Goal: Information Seeking & Learning: Learn about a topic

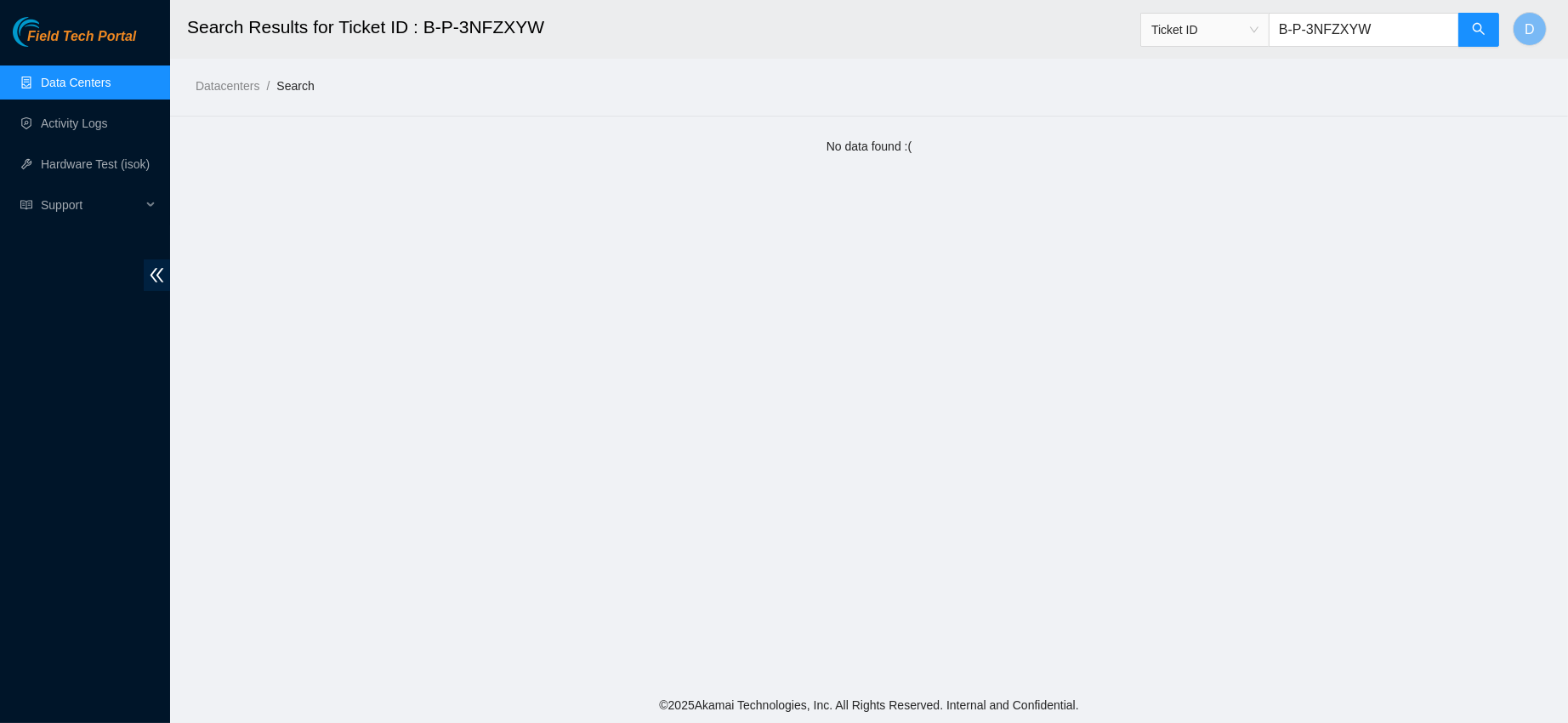
click at [90, 86] on link "Data Centers" at bounding box center [76, 82] width 70 height 13
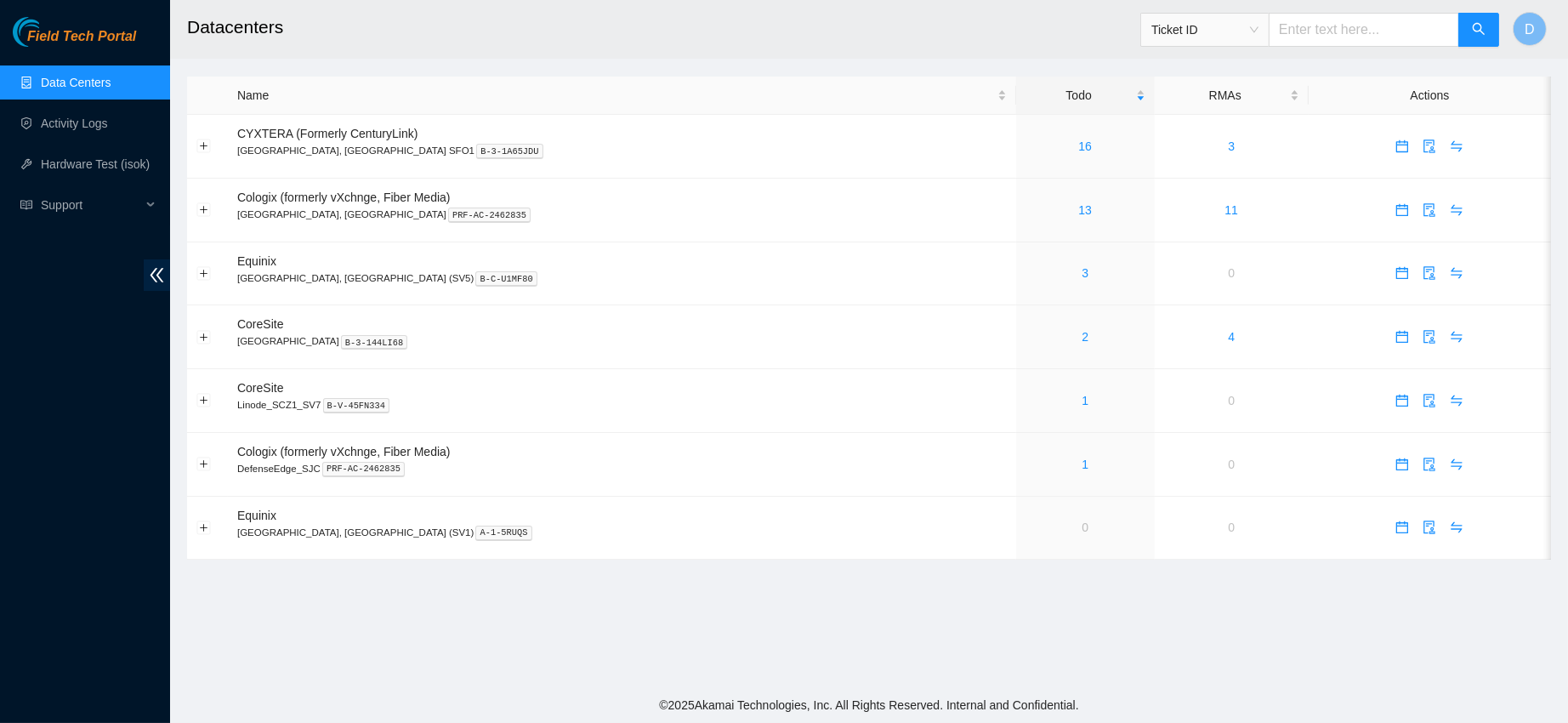
click at [956, 32] on h2 "Datacenters" at bounding box center [724, 27] width 1074 height 55
click at [1425, 212] on icon "audit" at bounding box center [1430, 210] width 11 height 13
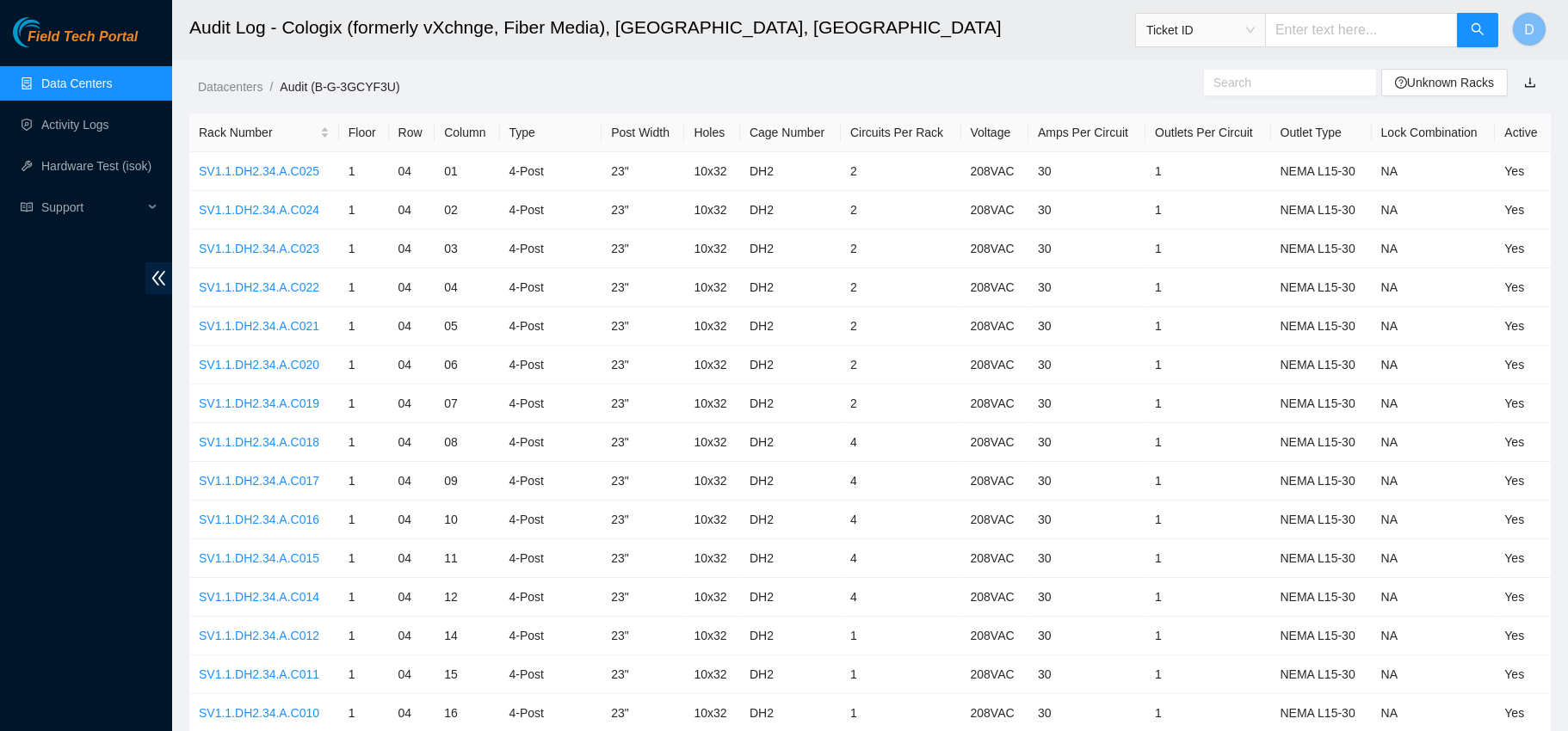
click at [102, 76] on link "Data Centers" at bounding box center [76, 83] width 71 height 14
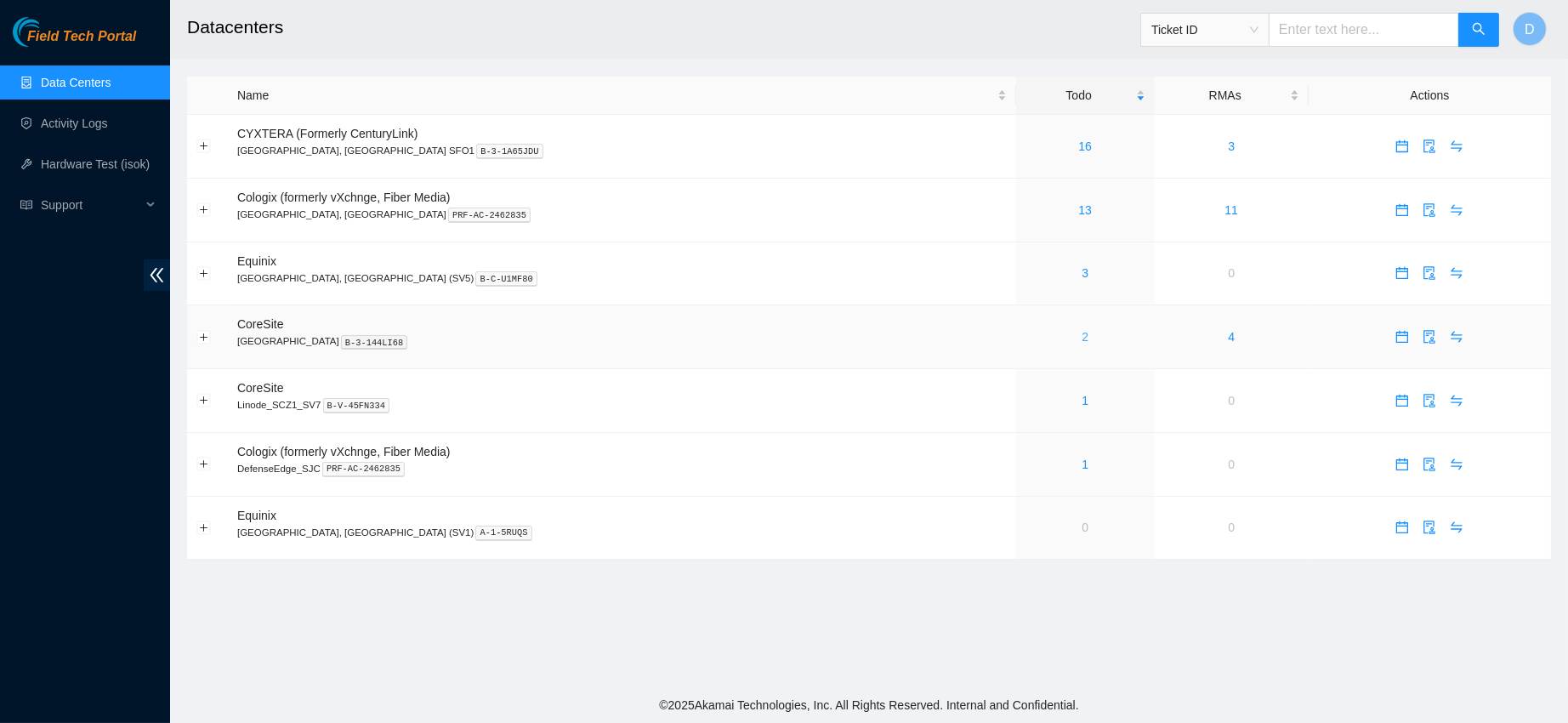
click at [1082, 339] on link "2" at bounding box center [1085, 336] width 7 height 13
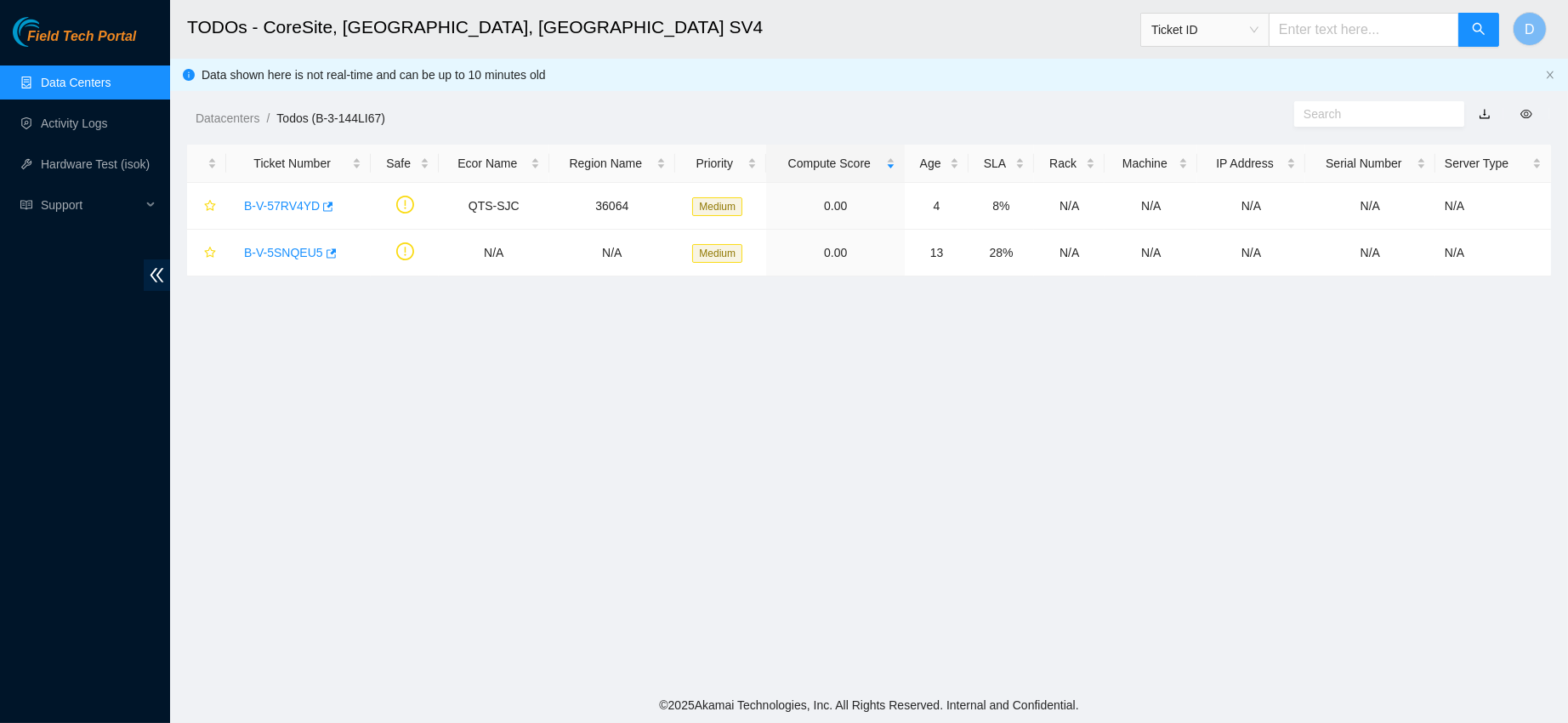
click at [111, 82] on link "Data Centers" at bounding box center [76, 82] width 70 height 13
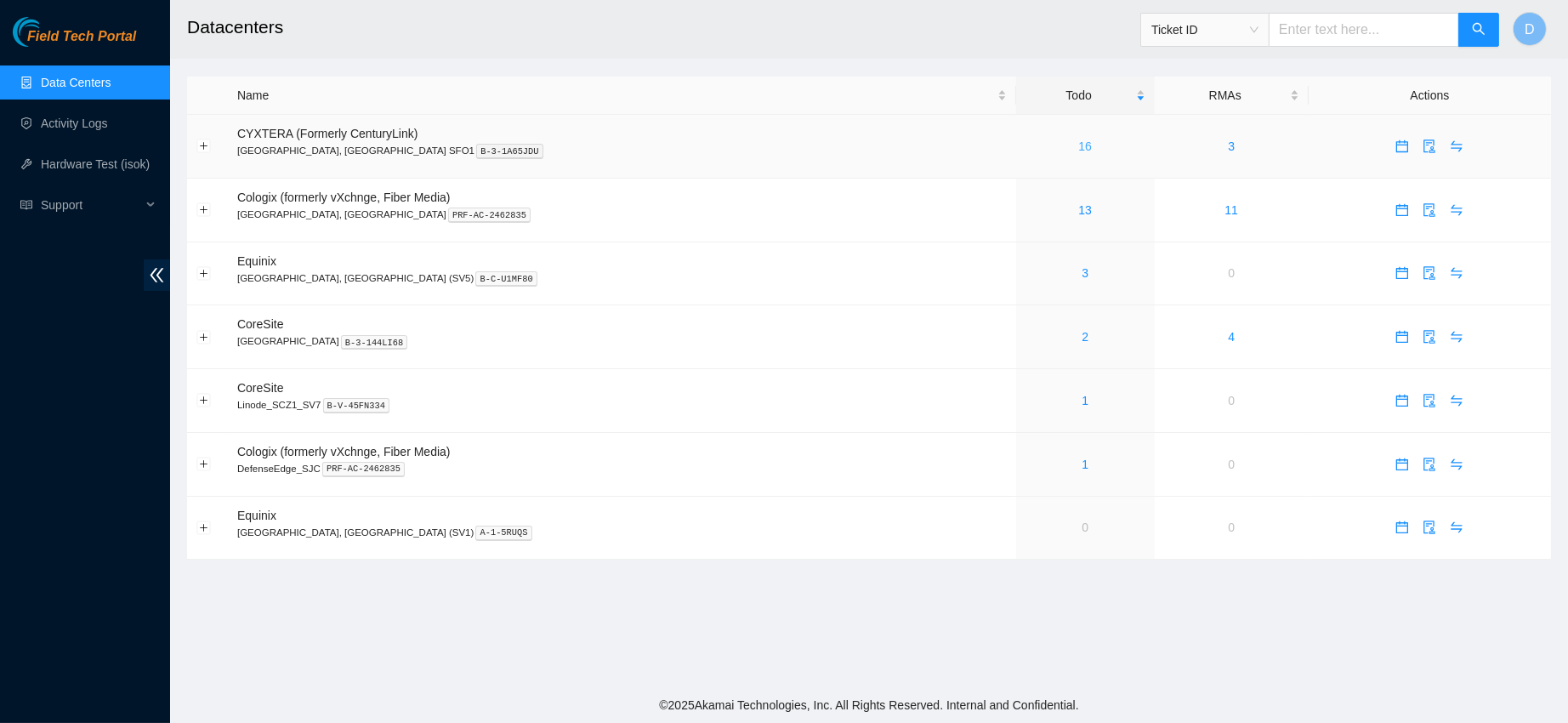
click at [1078, 139] on link "16" at bounding box center [1084, 146] width 13 height 13
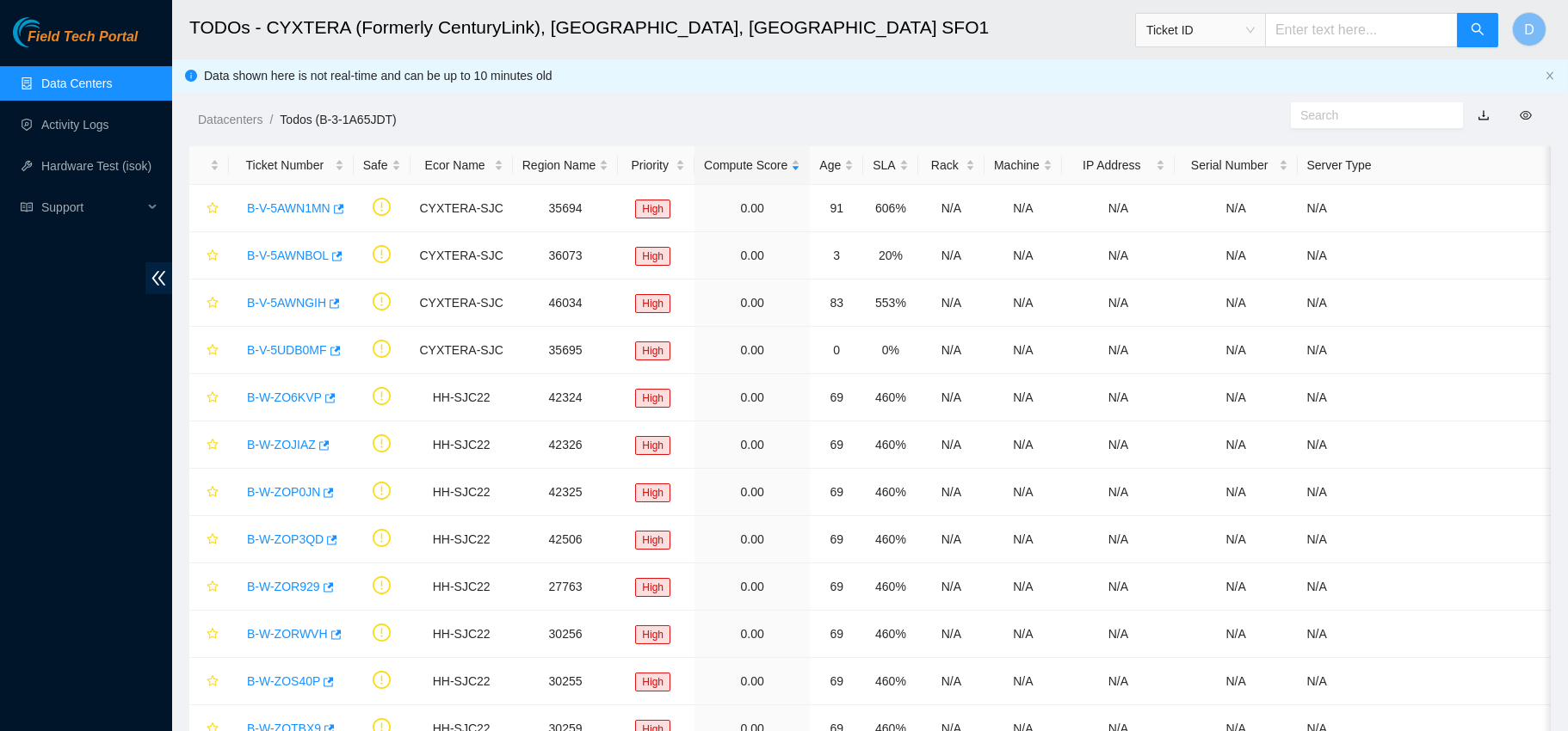
click at [112, 76] on link "Data Centers" at bounding box center [76, 83] width 71 height 14
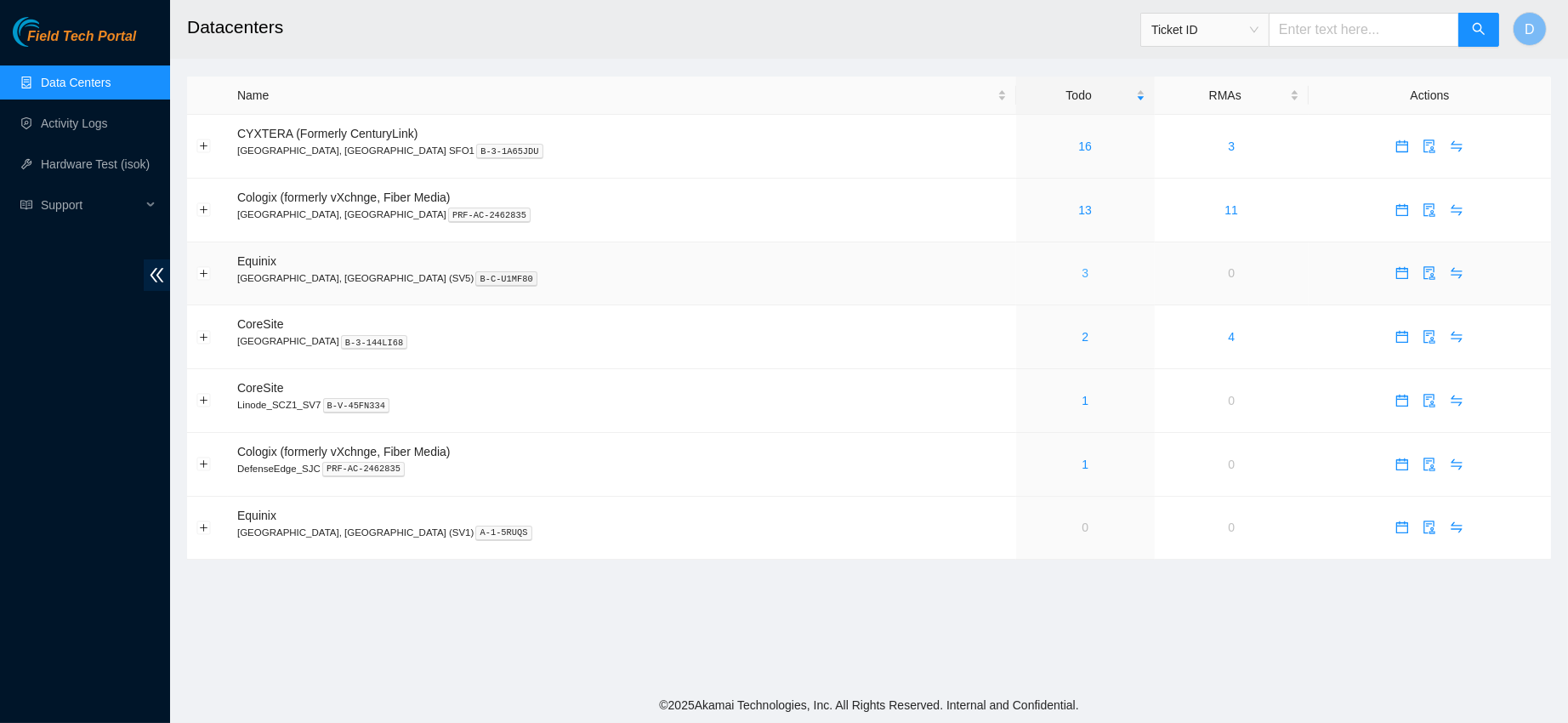
click at [1082, 278] on link "3" at bounding box center [1085, 272] width 7 height 13
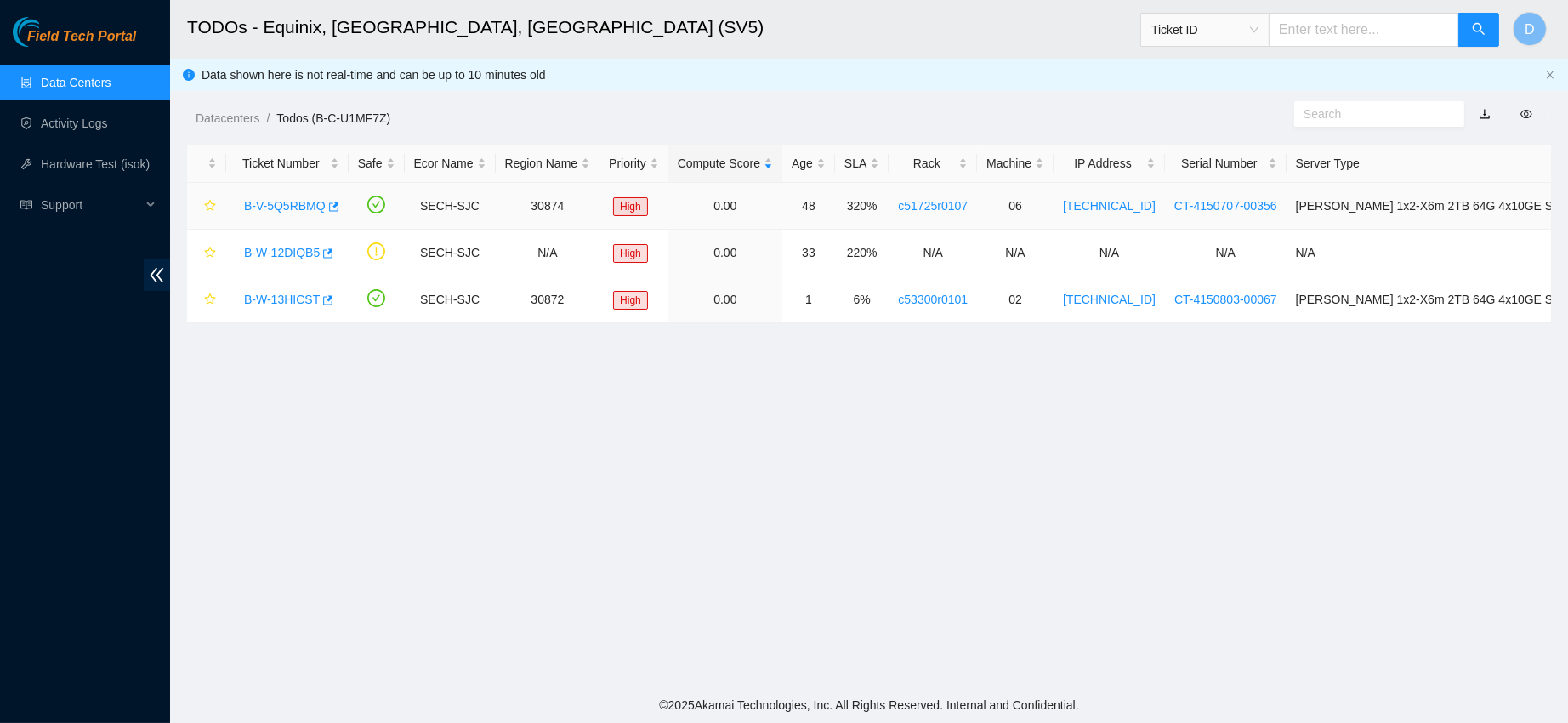
click at [277, 210] on link "B-V-5Q5RBMQ" at bounding box center [284, 205] width 82 height 13
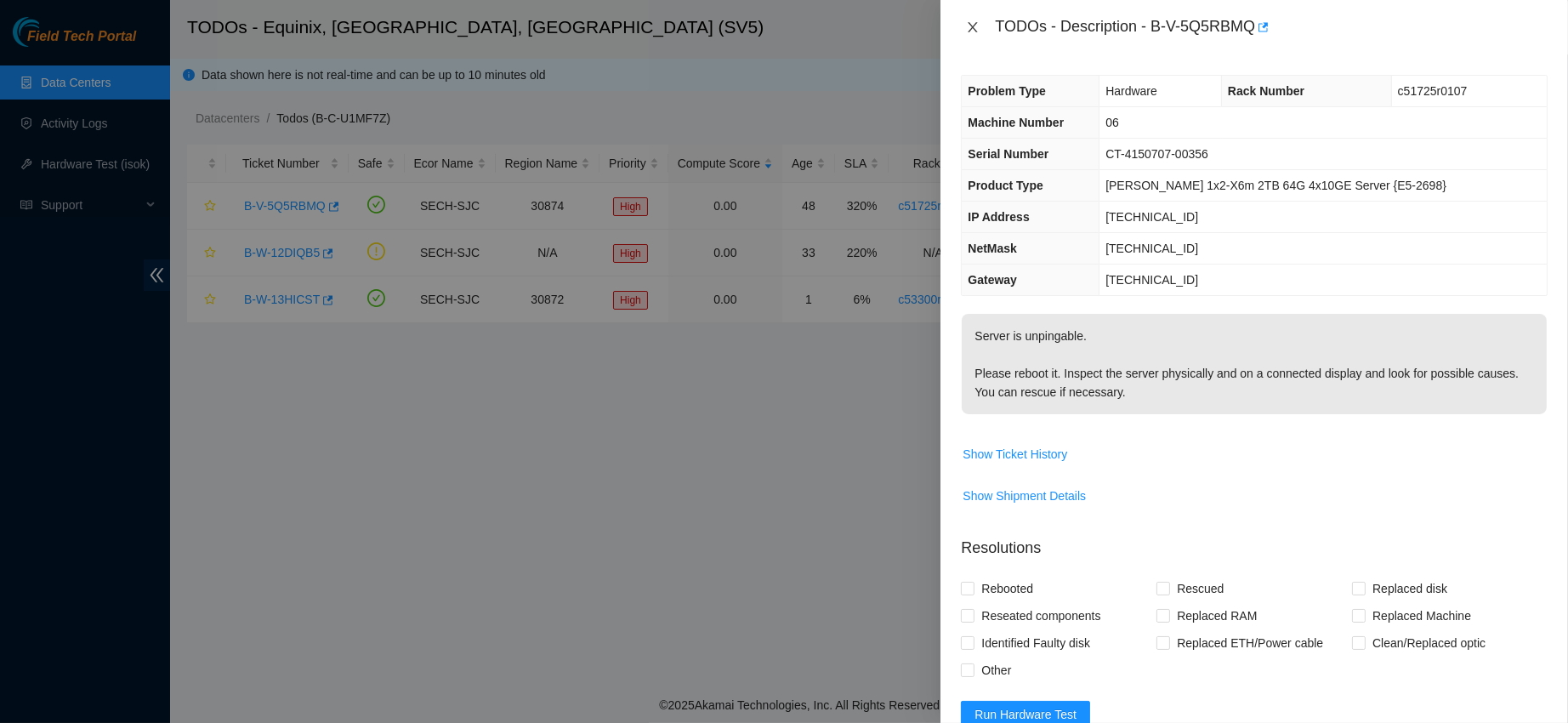
click at [978, 27] on icon "close" at bounding box center [973, 27] width 13 height 13
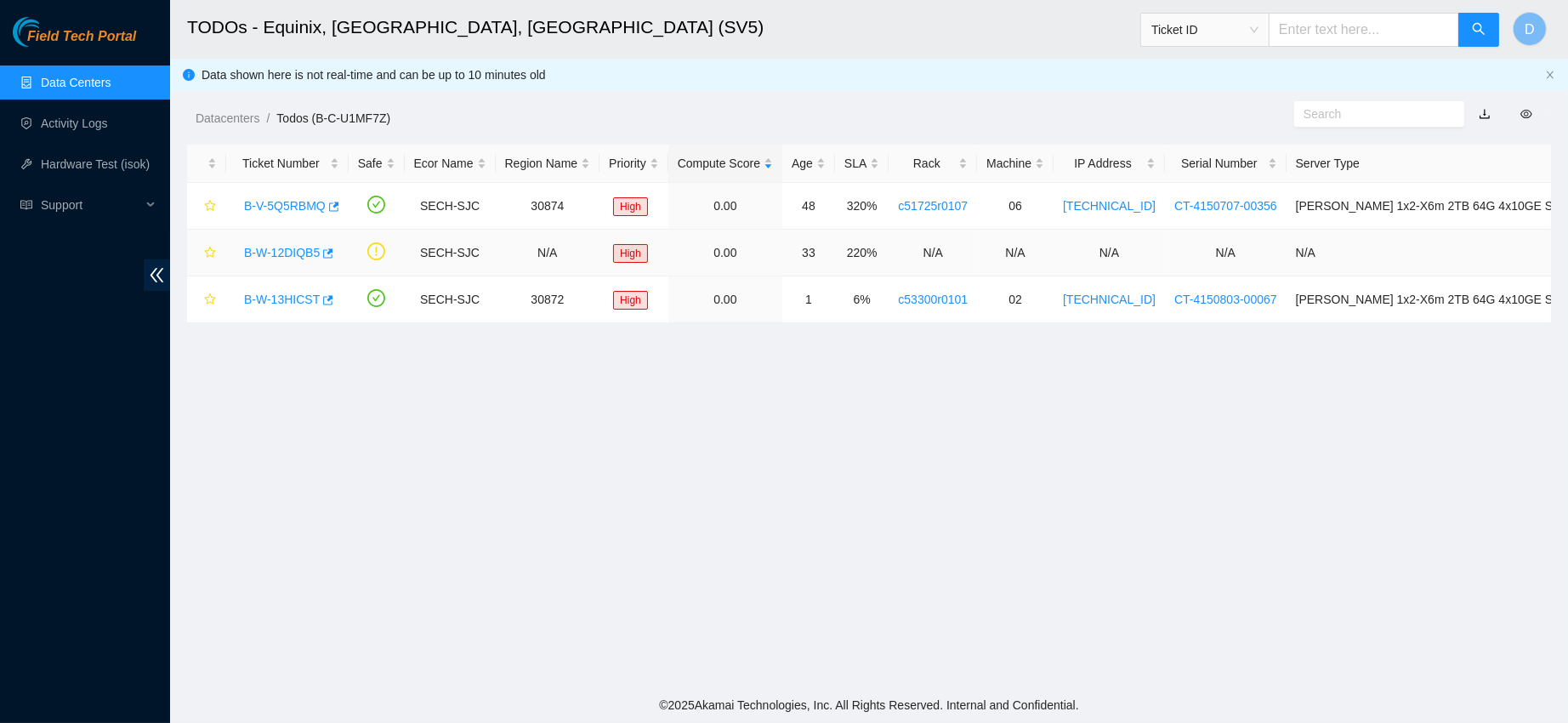
click at [282, 251] on link "B-W-12DIQB5" at bounding box center [281, 252] width 76 height 13
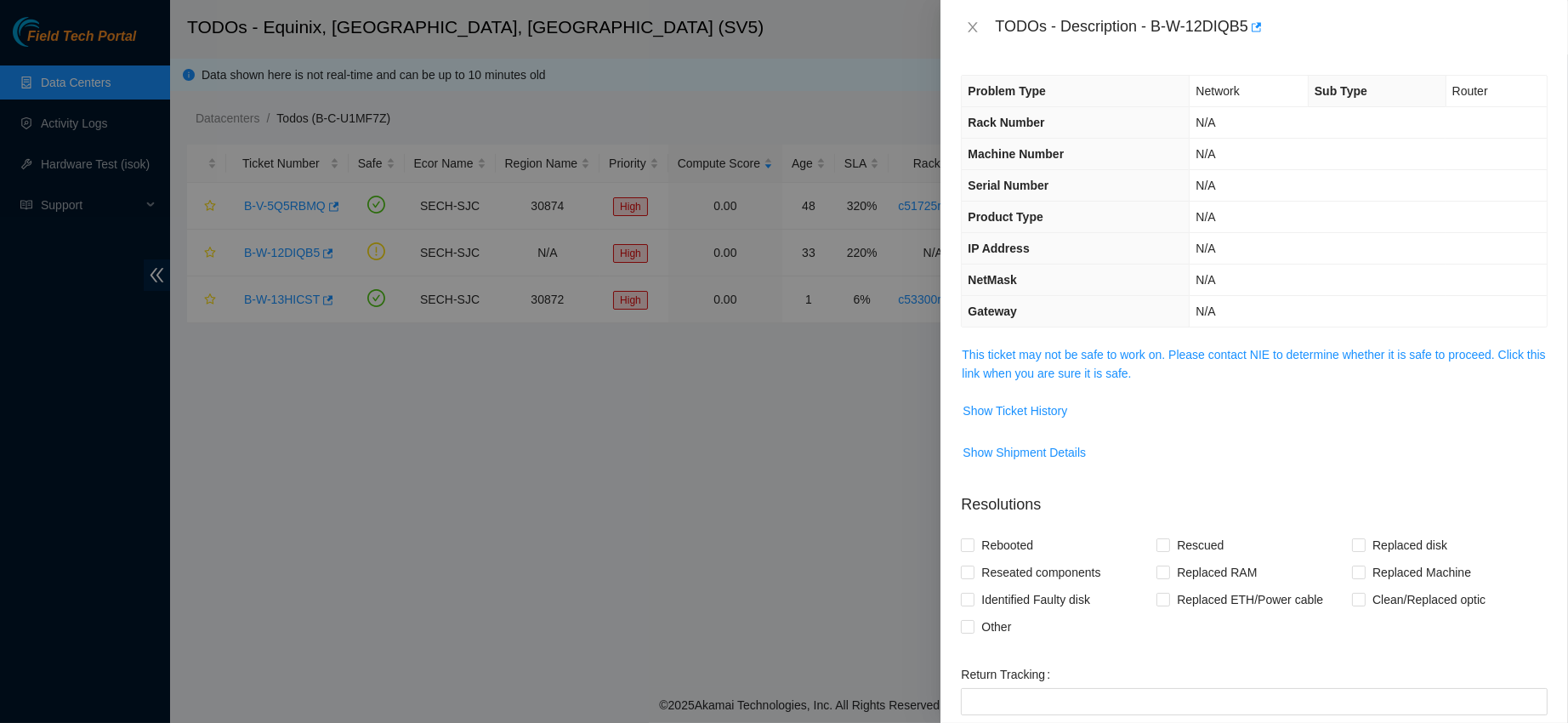
click at [1004, 427] on td "Show Ticket History" at bounding box center [1254, 417] width 587 height 41
click at [1020, 415] on span "Show Ticket History" at bounding box center [1015, 410] width 104 height 19
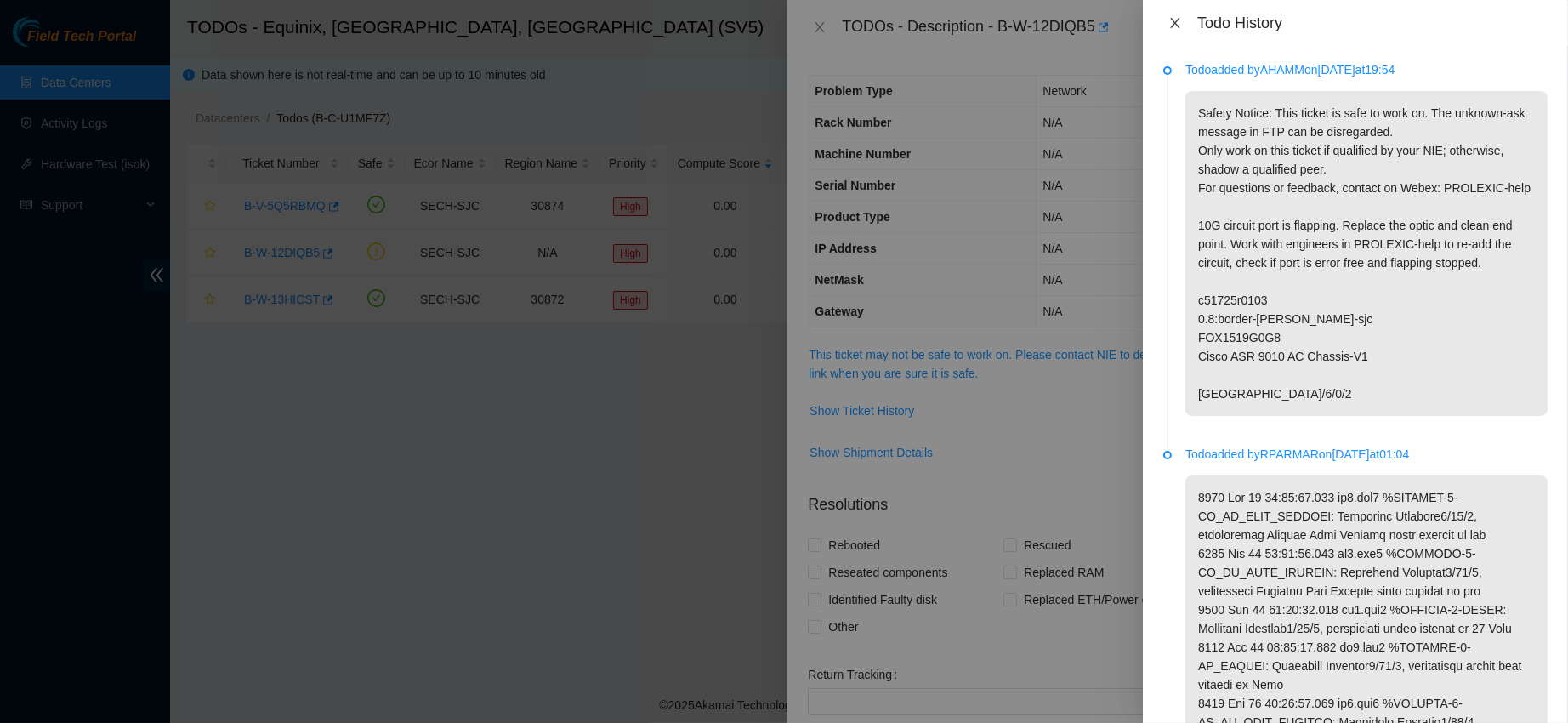
click at [1175, 22] on icon "close" at bounding box center [1175, 22] width 9 height 10
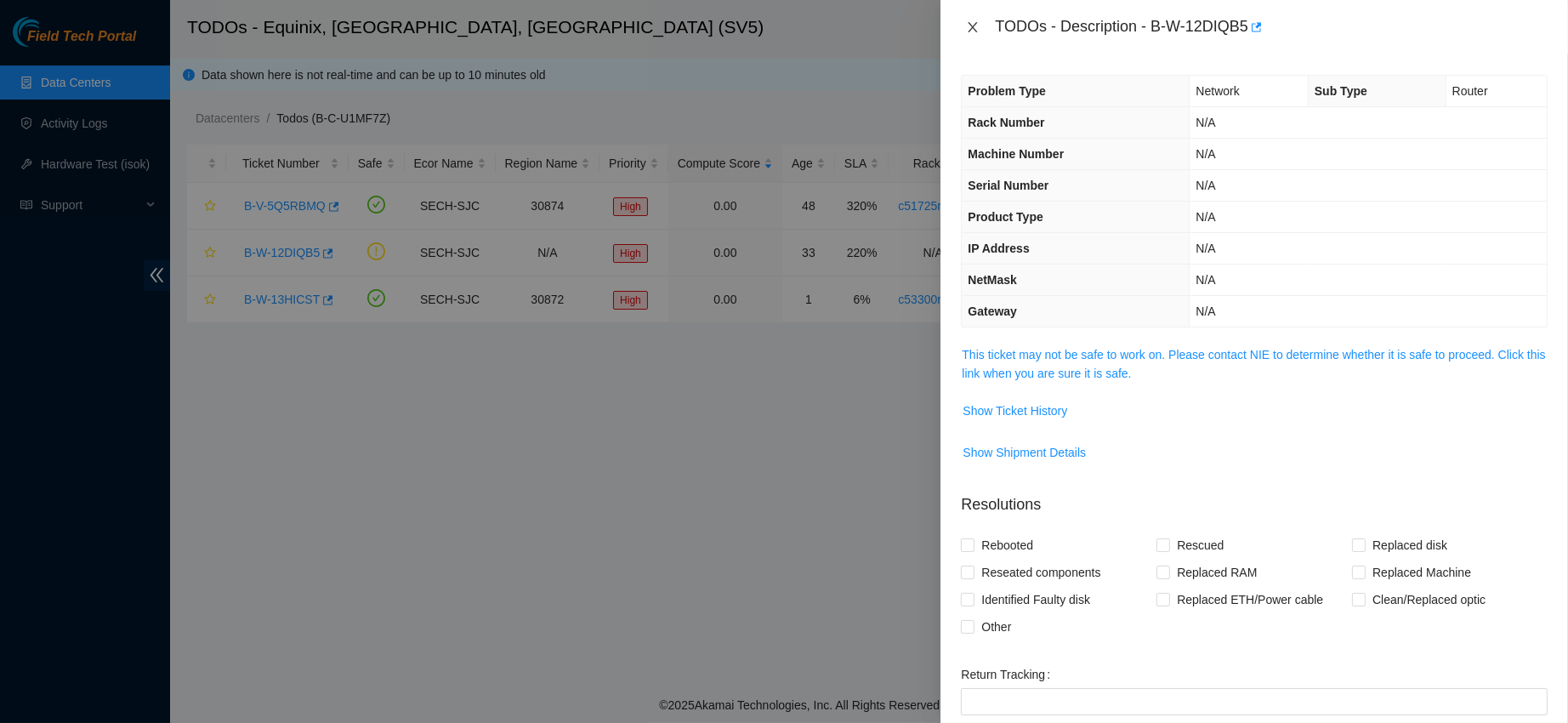
click at [972, 33] on icon "close" at bounding box center [973, 27] width 13 height 13
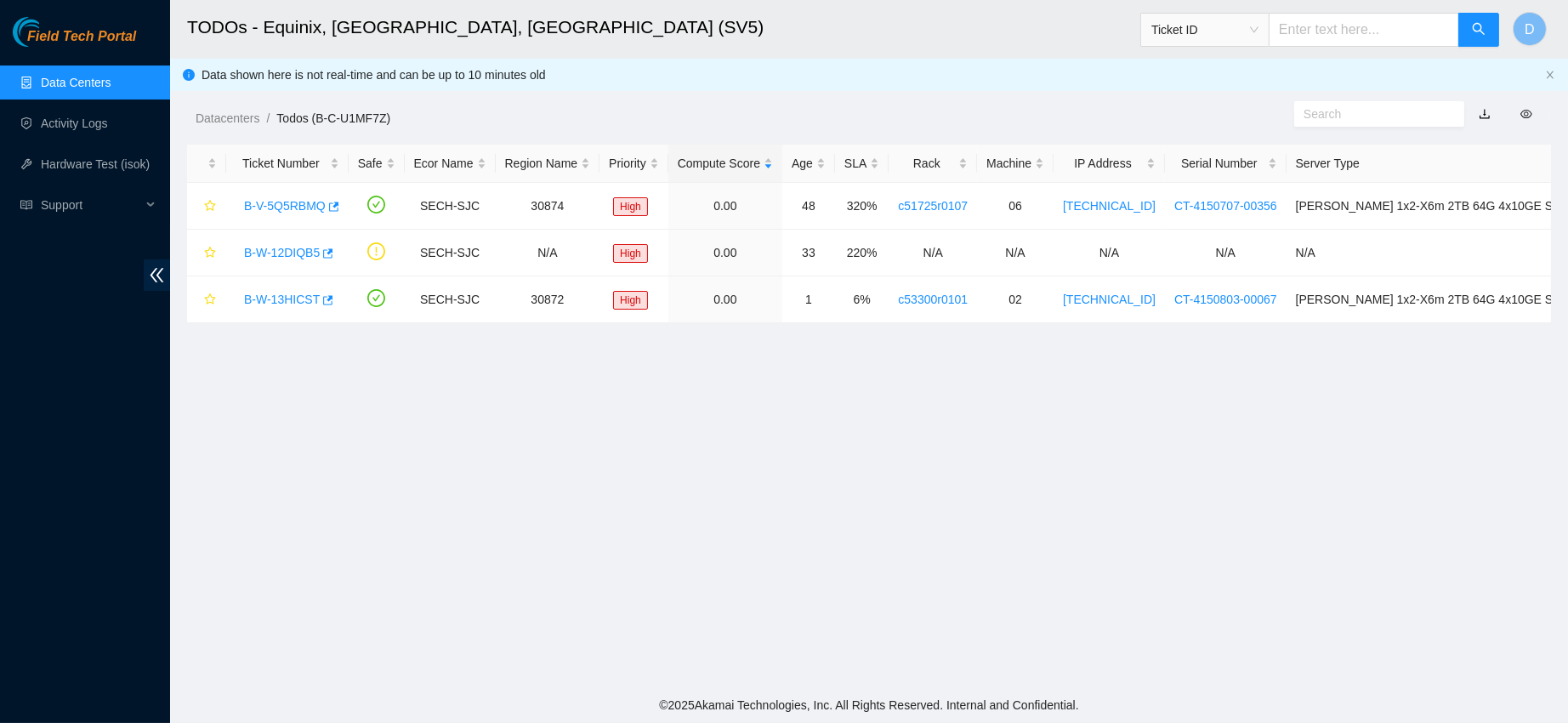
click at [111, 86] on link "Data Centers" at bounding box center [76, 82] width 70 height 13
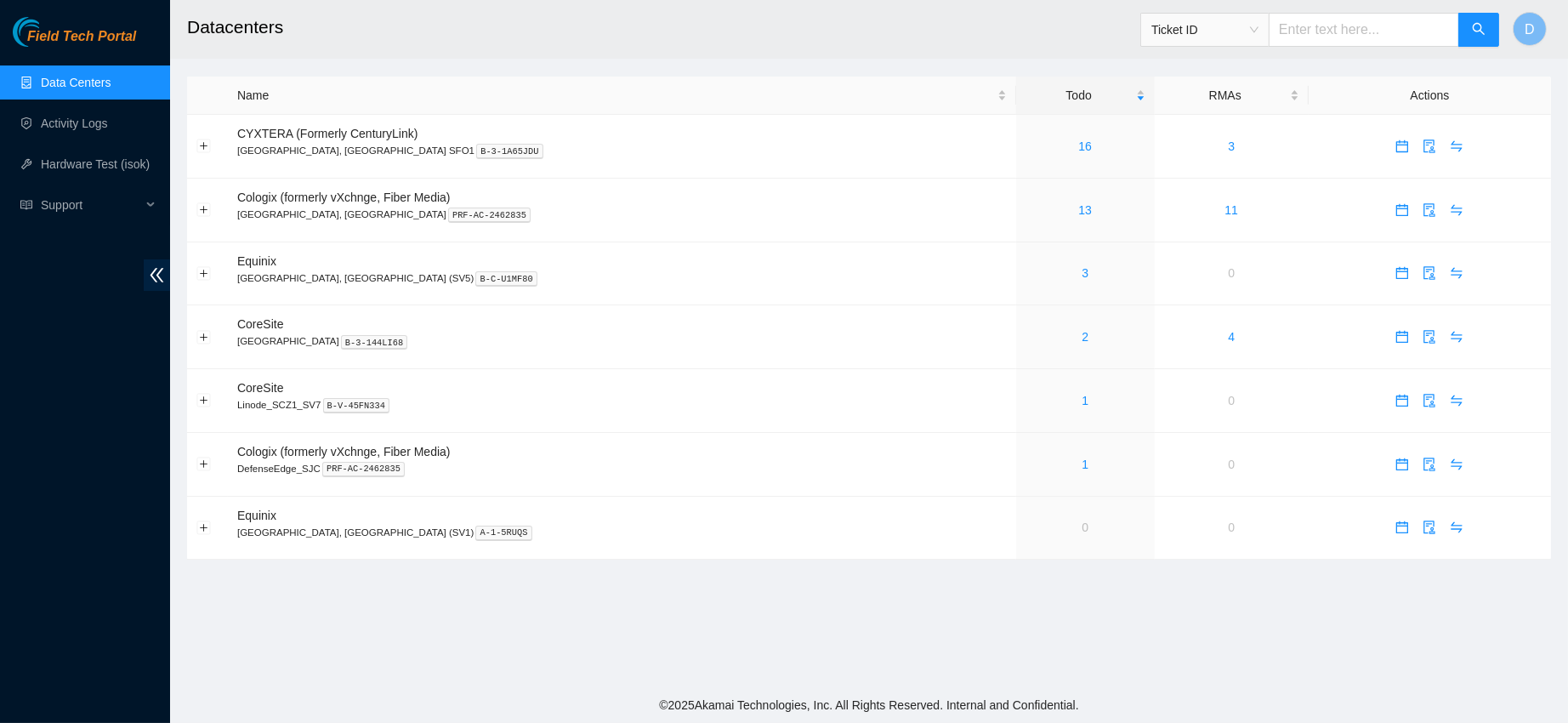
click at [102, 76] on link "Data Centers" at bounding box center [76, 82] width 70 height 13
click at [1082, 335] on link "2" at bounding box center [1085, 336] width 7 height 13
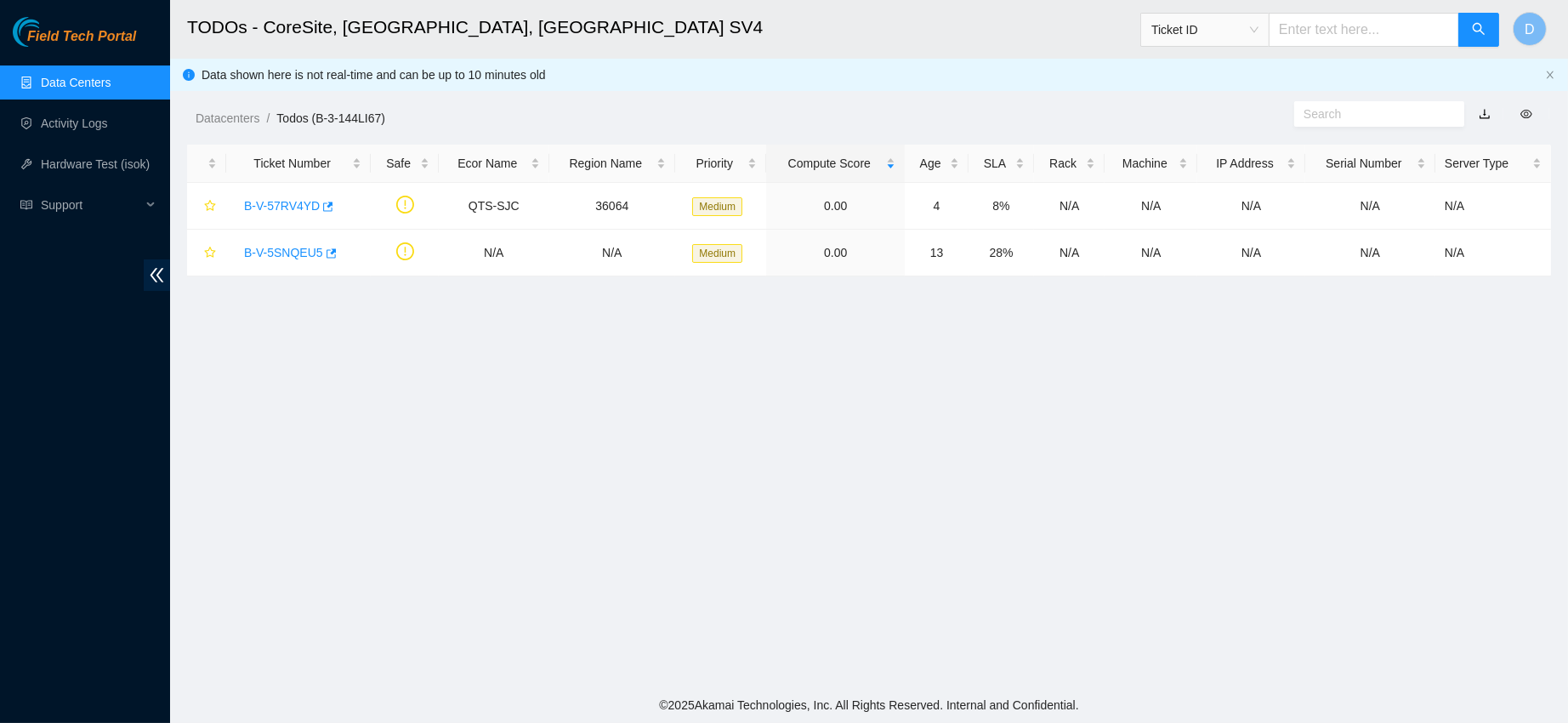
click at [111, 78] on link "Data Centers" at bounding box center [76, 82] width 70 height 13
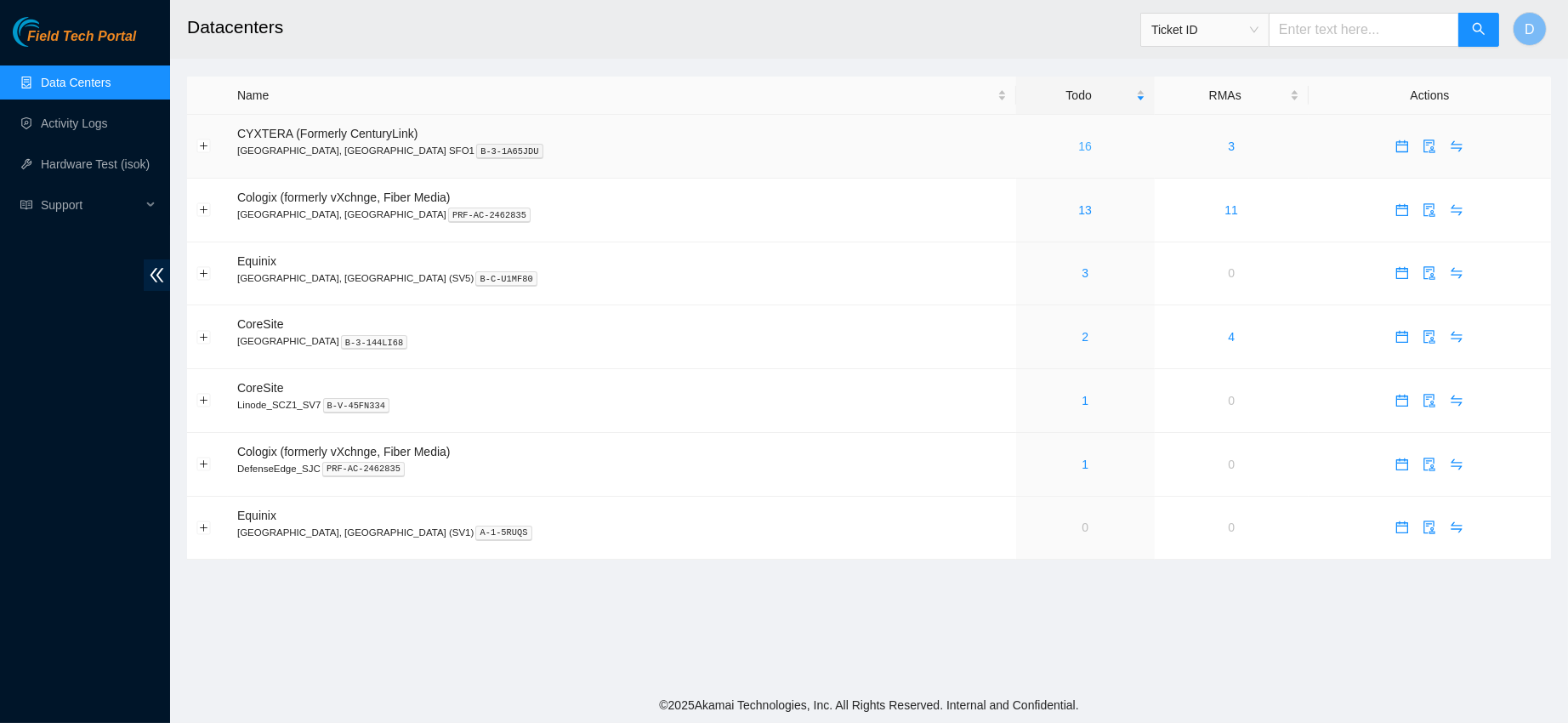
click at [1078, 147] on link "16" at bounding box center [1084, 146] width 13 height 13
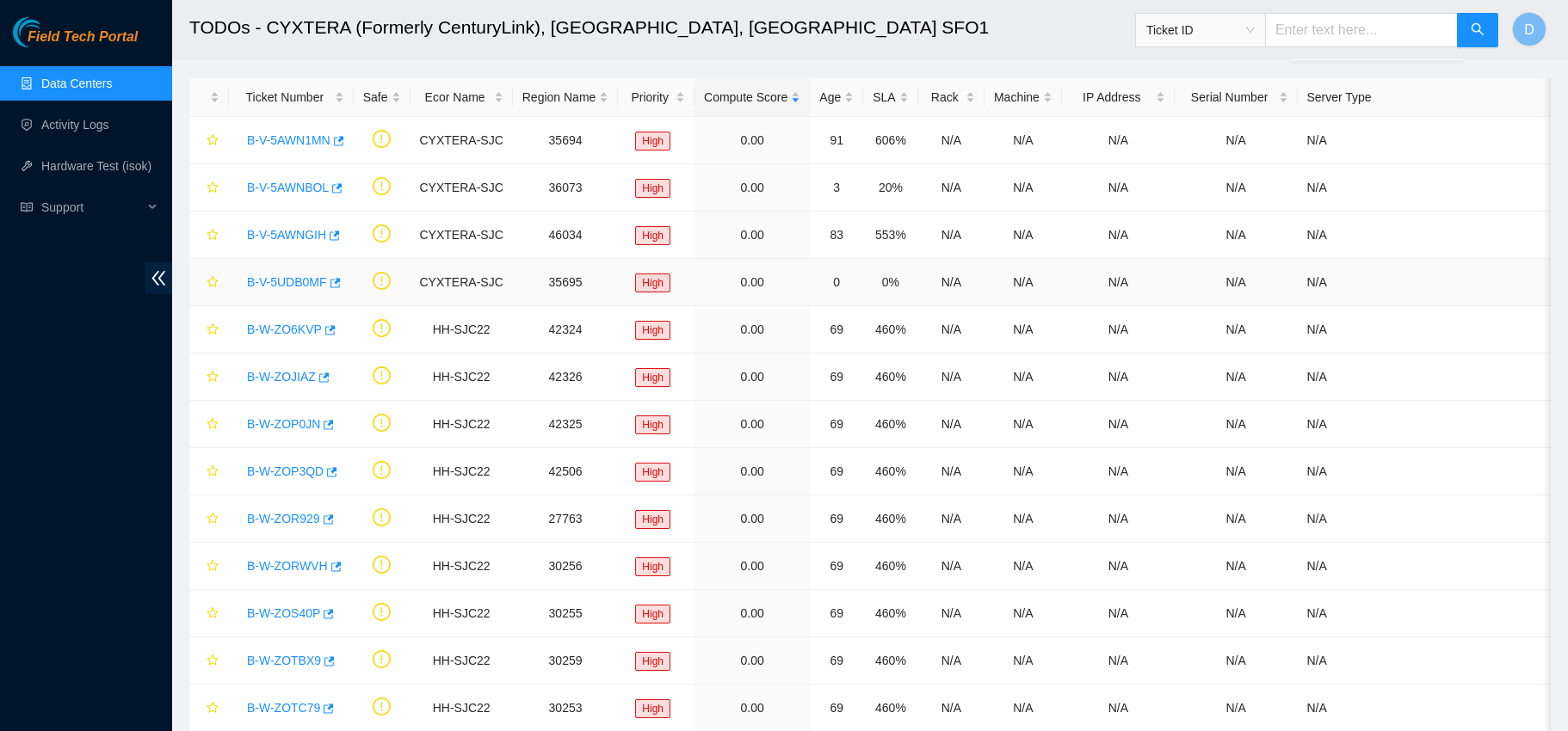
scroll to position [45, 0]
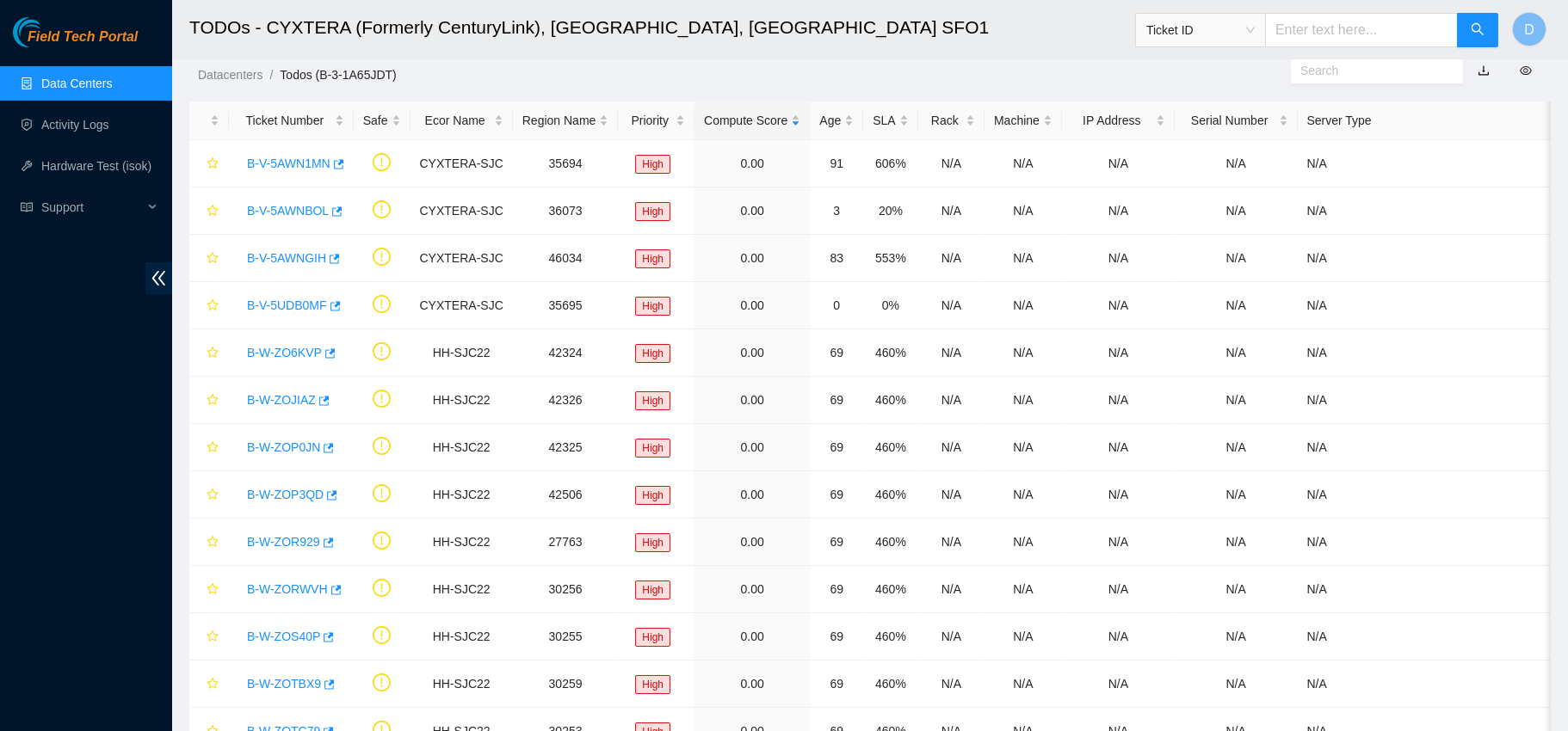
click at [103, 84] on link "Data Centers" at bounding box center [76, 83] width 71 height 14
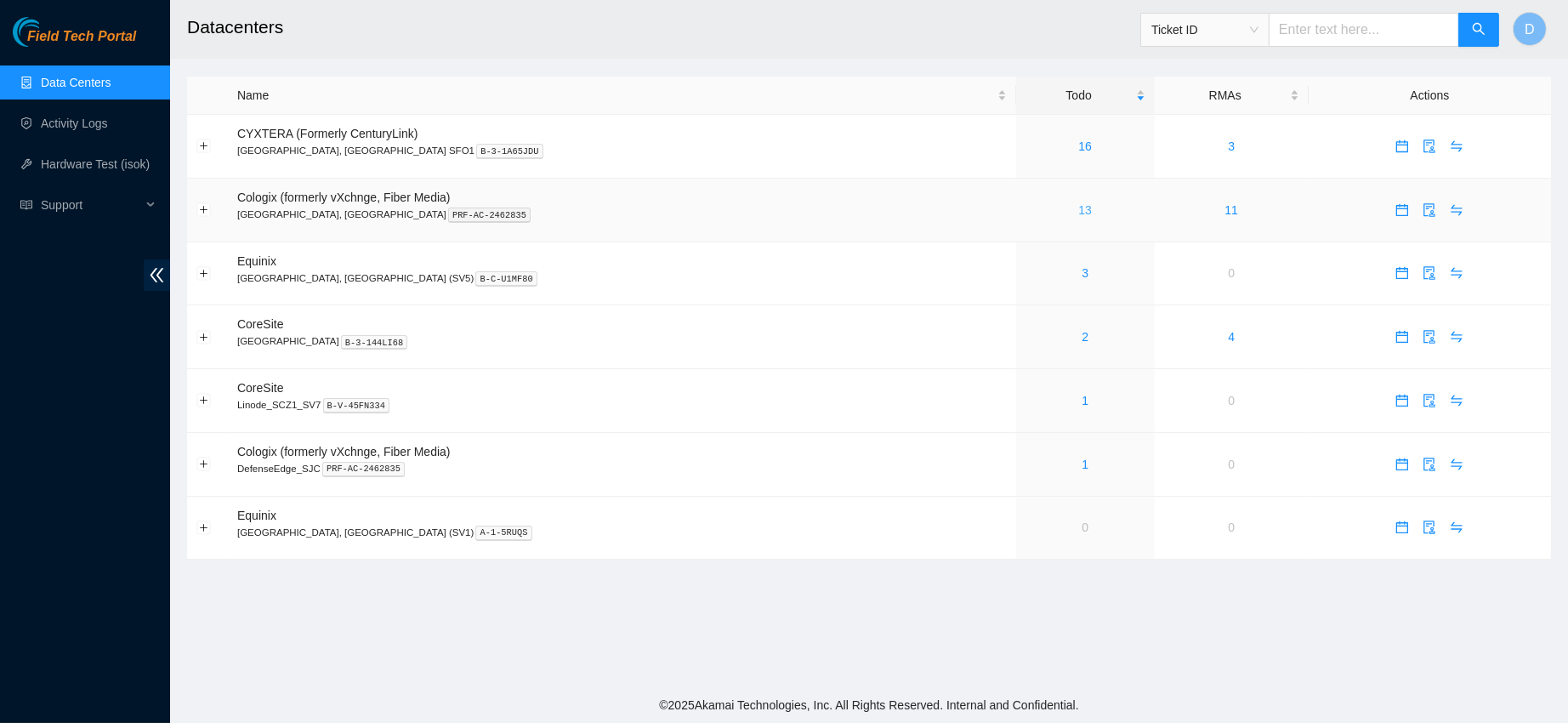
click at [1078, 210] on link "13" at bounding box center [1084, 210] width 13 height 13
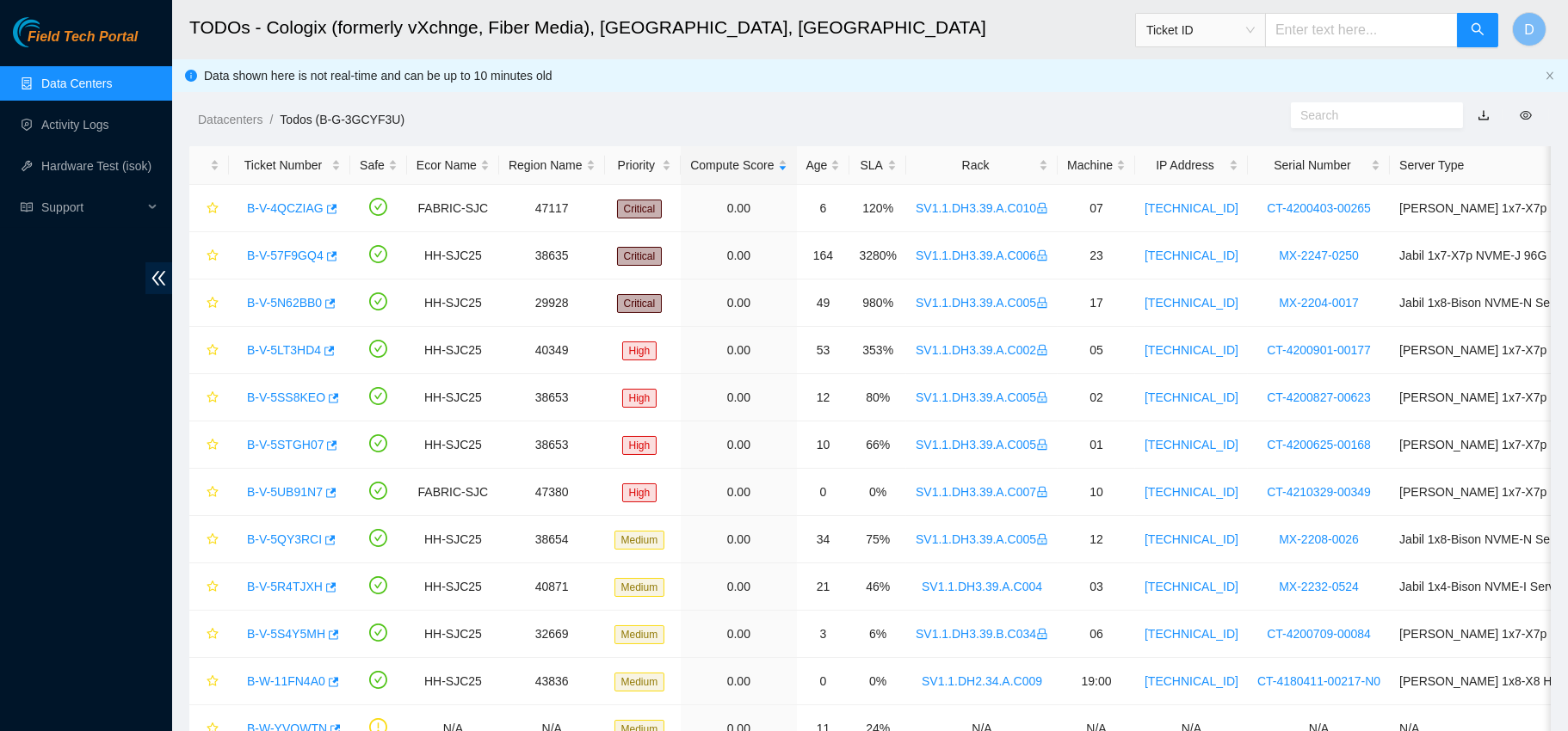
click at [80, 76] on link "Data Centers" at bounding box center [76, 83] width 71 height 14
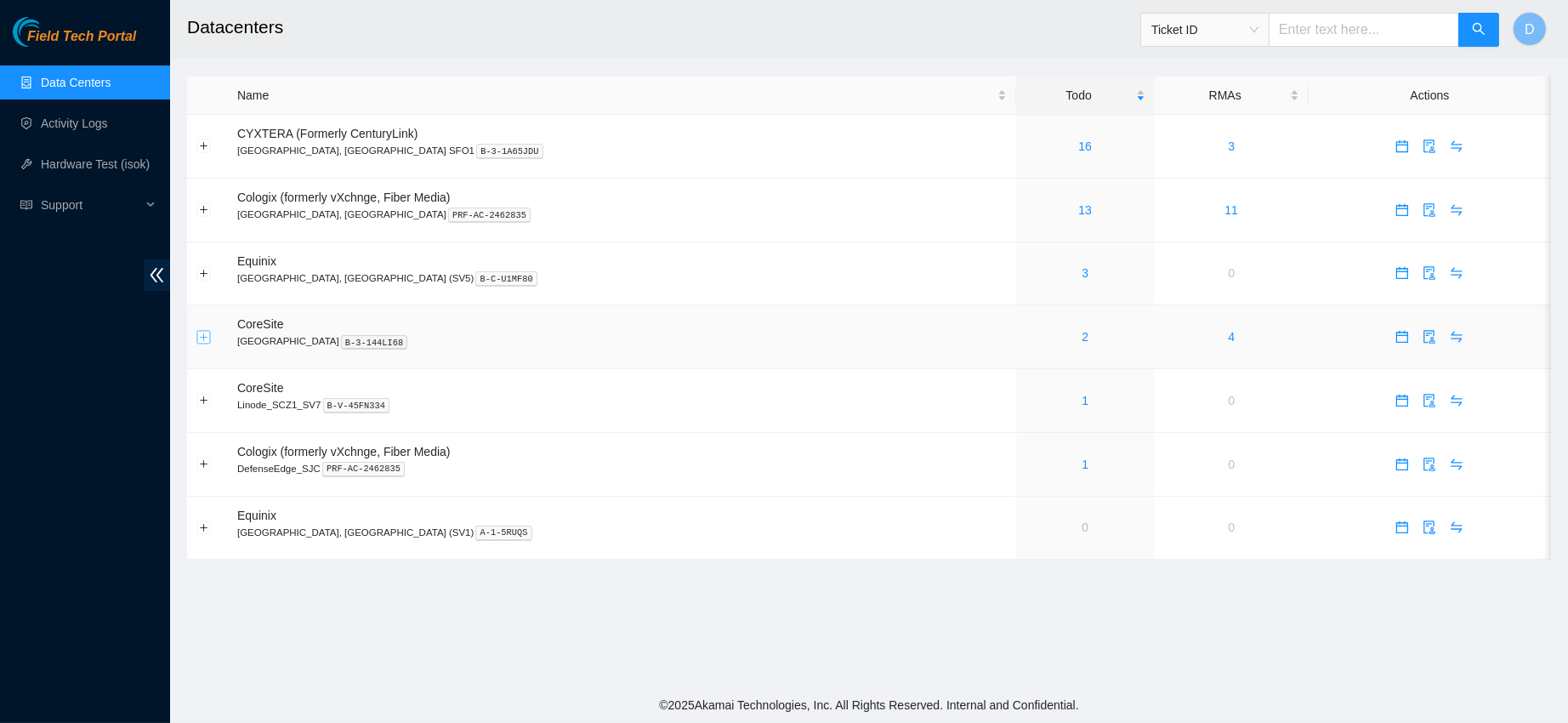
click at [203, 339] on button "Expand row" at bounding box center [203, 336] width 13 height 13
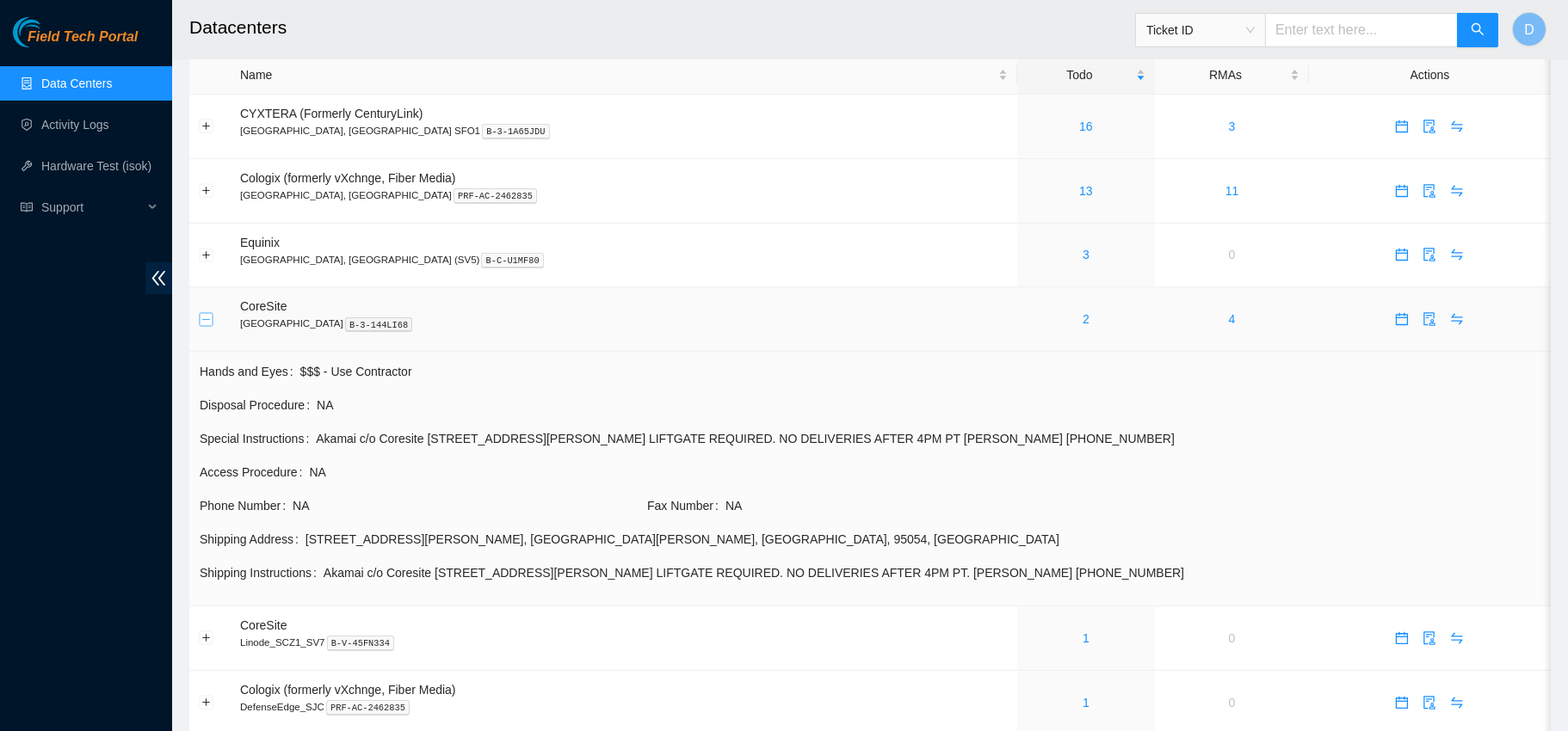
scroll to position [38, 0]
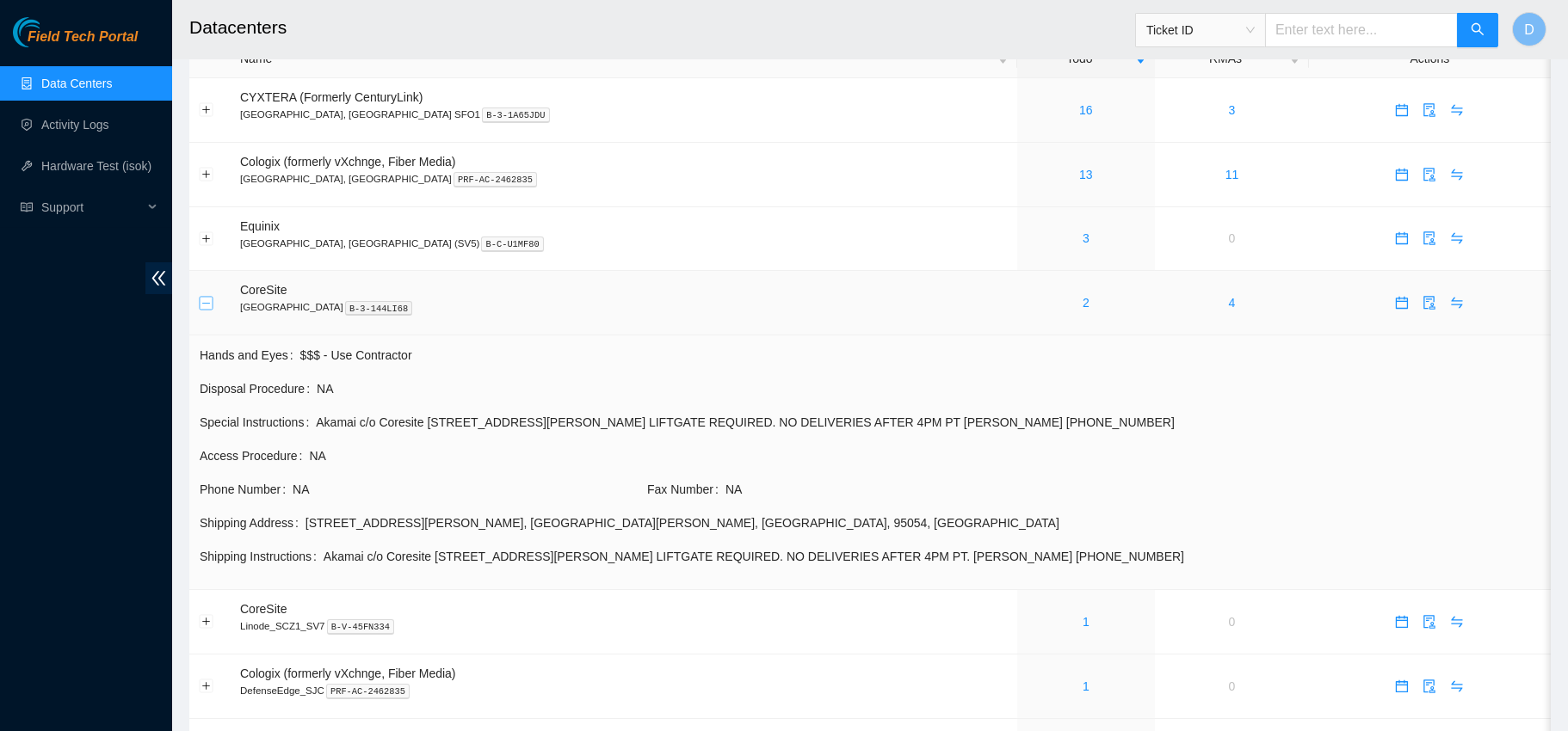
click at [212, 305] on button "Collapse row" at bounding box center [206, 302] width 14 height 14
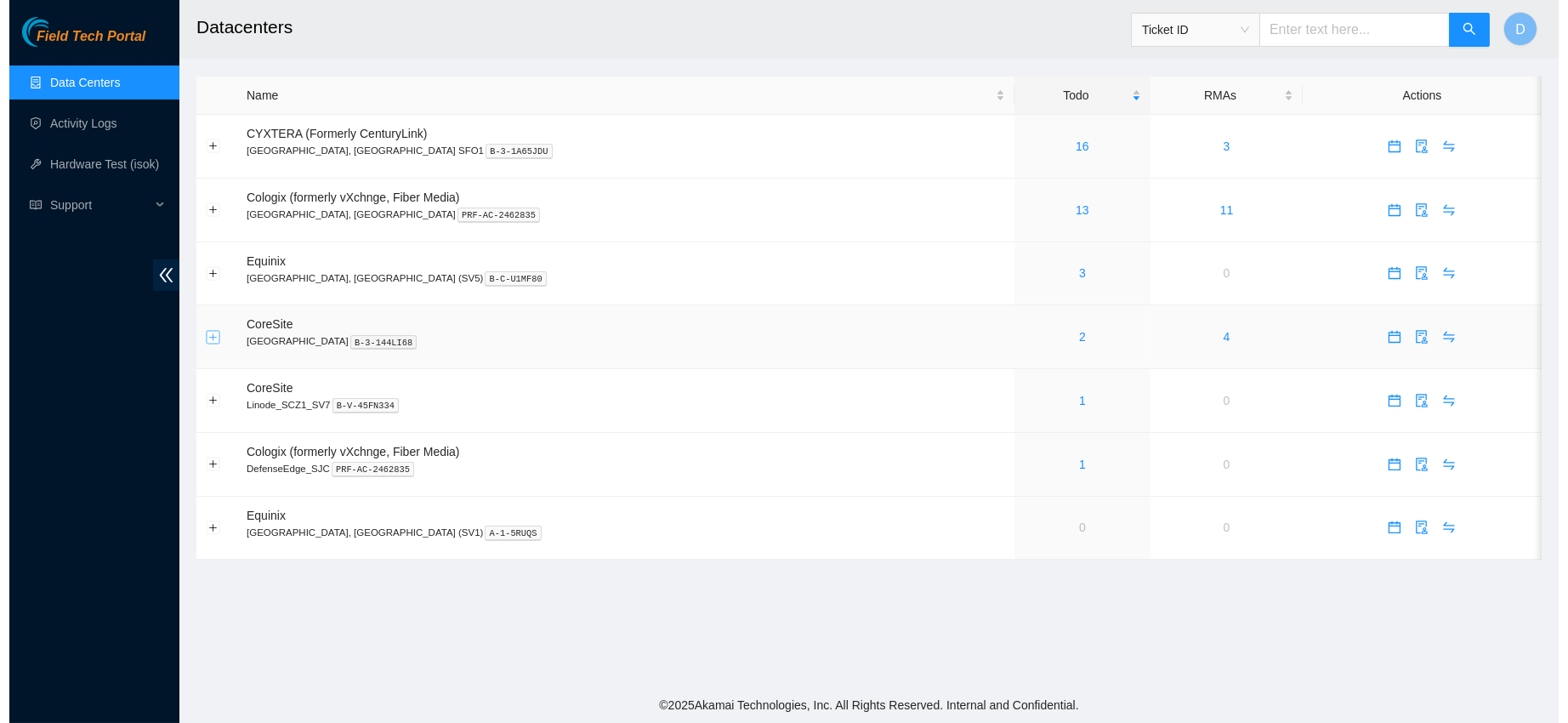
scroll to position [0, 0]
